Goal: Check status: Check status

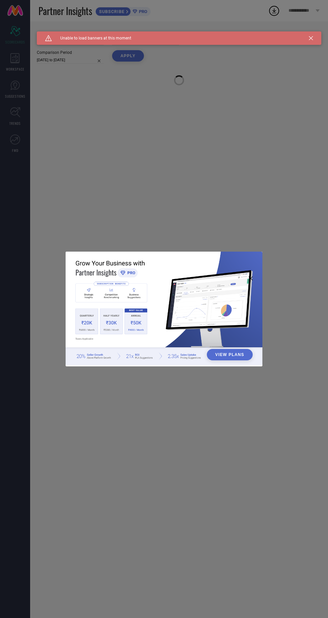
click at [240, 171] on div "View Plans" at bounding box center [164, 309] width 328 height 618
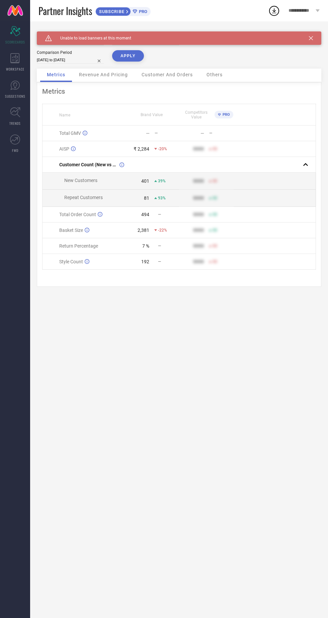
click at [311, 38] on icon at bounding box center [311, 38] width 4 height 4
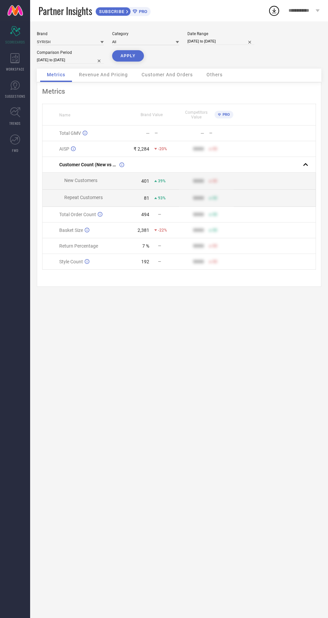
select select "9"
select select "2025"
select select "10"
select select "2025"
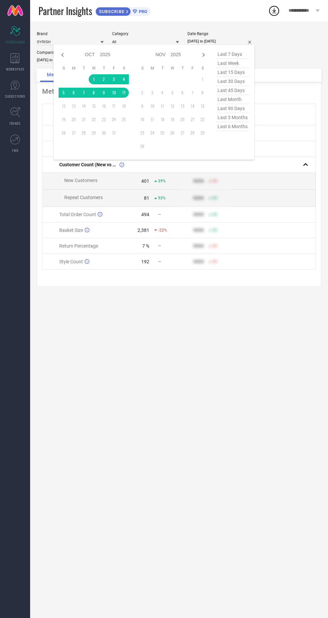
click at [88, 80] on td at bounding box center [84, 79] width 10 height 10
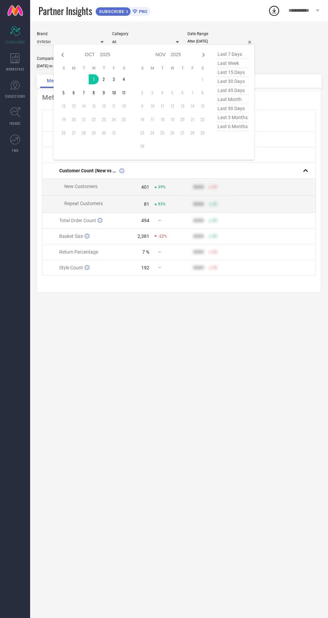
type input "[DATE] to [DATE]"
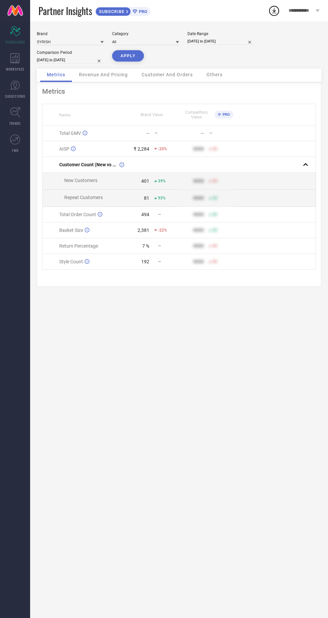
click at [125, 57] on button "APPLY" at bounding box center [128, 55] width 32 height 11
click at [128, 56] on button "APPLY" at bounding box center [128, 55] width 32 height 11
